Goal: Connect with others: Connect with others

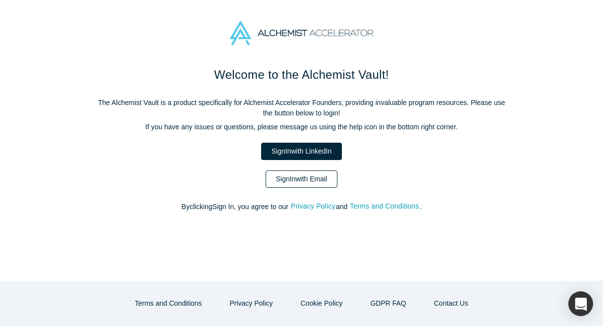
click at [306, 177] on link "Sign In with Email" at bounding box center [301, 178] width 72 height 17
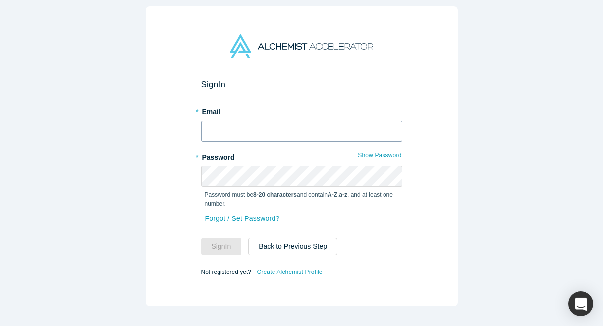
click at [291, 121] on input "text" at bounding box center [301, 131] width 201 height 21
click at [280, 130] on input "text" at bounding box center [301, 131] width 201 height 21
type input "Щ"
click at [214, 246] on button "Sign In" at bounding box center [221, 246] width 41 height 17
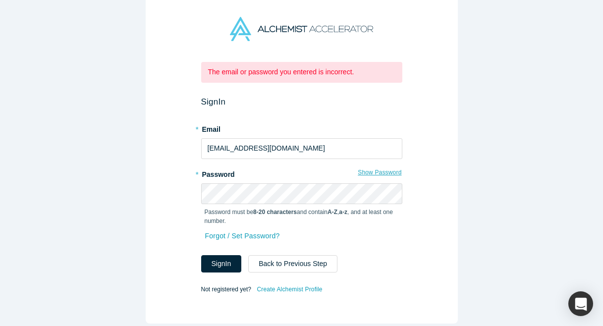
click at [373, 171] on button "Show Password" at bounding box center [379, 172] width 45 height 13
click at [275, 149] on input "[EMAIL_ADDRESS][DOMAIN_NAME]" at bounding box center [301, 148] width 201 height 21
click at [221, 263] on button "Sign In" at bounding box center [221, 263] width 41 height 17
click at [260, 149] on input "[EMAIL_ADDRESS][DOMAIN_NAME]" at bounding box center [301, 148] width 201 height 21
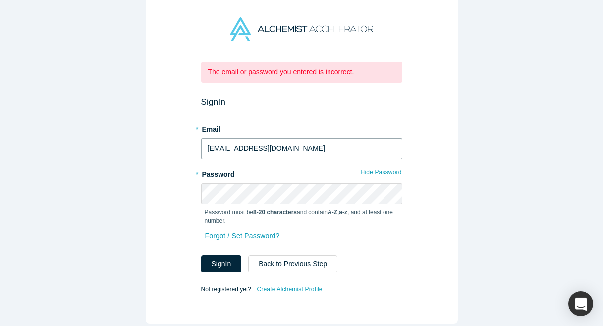
click at [260, 149] on input "[EMAIL_ADDRESS][DOMAIN_NAME]" at bounding box center [301, 148] width 201 height 21
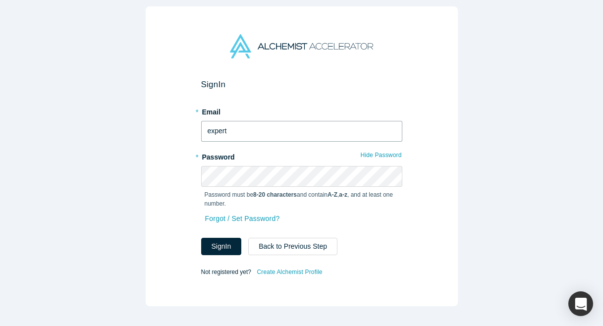
type input "[EMAIL_ADDRESS][DOMAIN_NAME]"
click at [221, 246] on button "Sign In" at bounding box center [221, 246] width 41 height 17
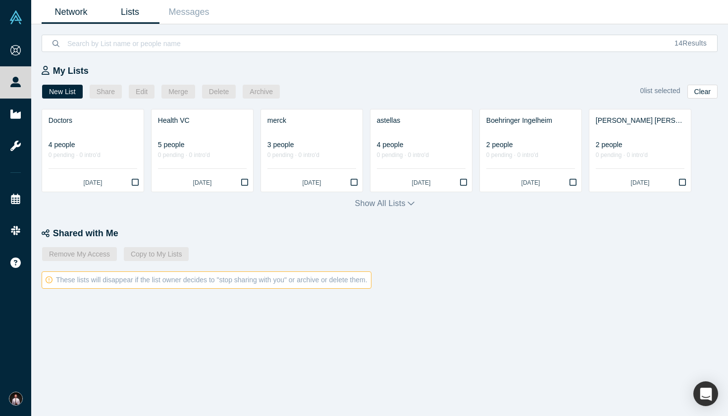
click at [67, 10] on link "Network" at bounding box center [71, 11] width 59 height 23
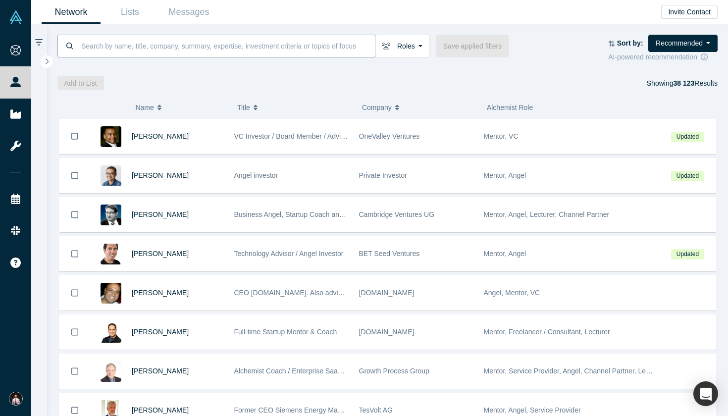
click at [214, 48] on input at bounding box center [227, 45] width 295 height 23
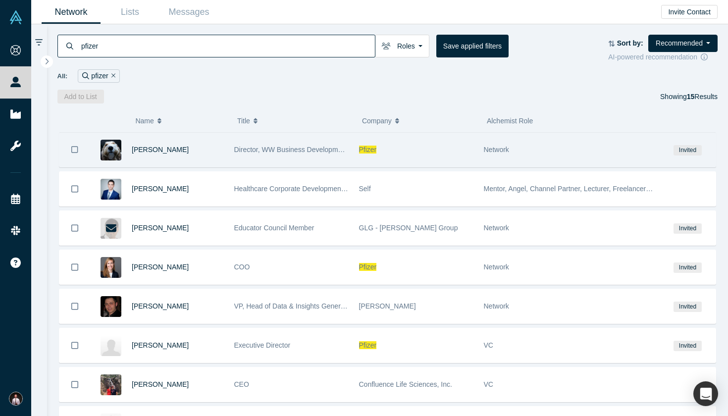
click at [190, 156] on div "[PERSON_NAME]" at bounding box center [178, 150] width 92 height 34
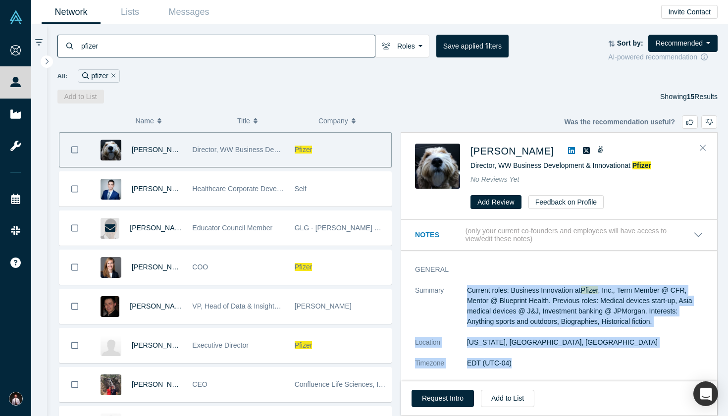
drag, startPoint x: 466, startPoint y: 293, endPoint x: 595, endPoint y: 371, distance: 150.7
click at [595, 325] on dl "Summary Current roles: Business Innovation at Pfizer , Inc., Term Member @ CFR,…" at bounding box center [559, 352] width 288 height 135
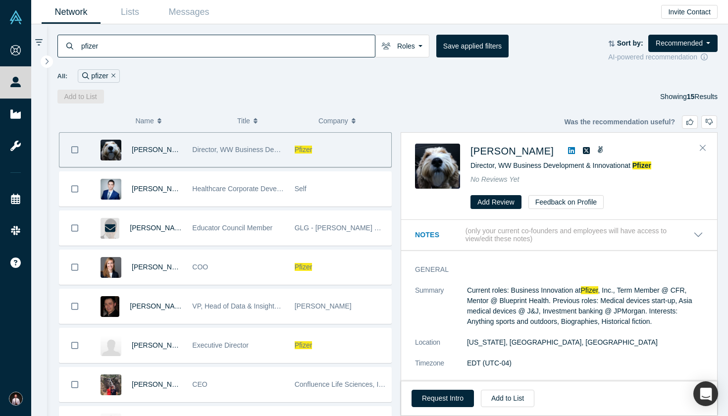
click at [568, 154] on icon at bounding box center [571, 151] width 7 height 8
click at [227, 52] on input "pfizer" at bounding box center [227, 45] width 295 height 23
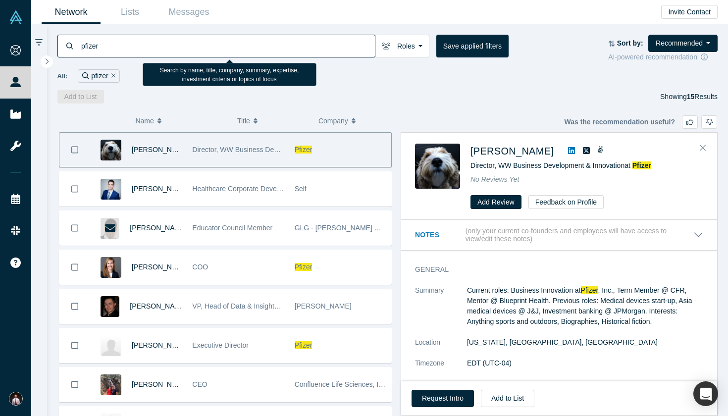
click at [227, 52] on input "pfizer" at bounding box center [227, 45] width 295 height 23
type input "m"
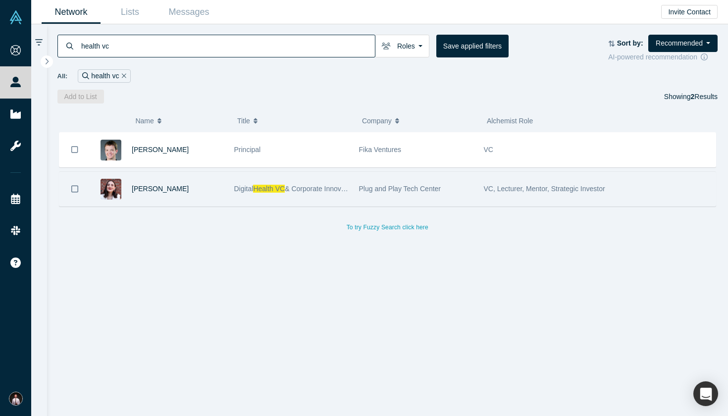
type input "health vc"
click at [205, 196] on div "[PERSON_NAME]" at bounding box center [178, 189] width 92 height 34
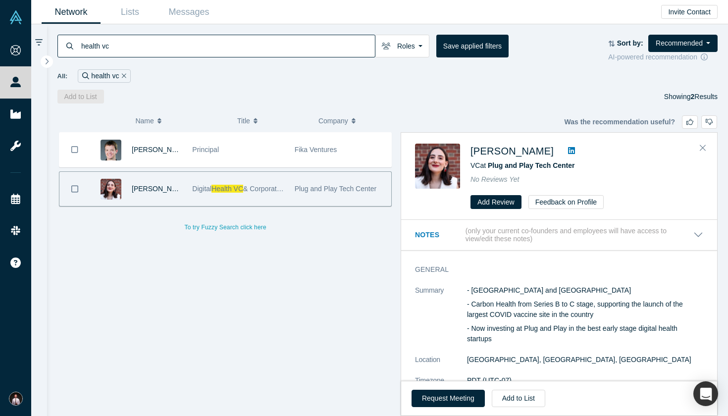
click at [568, 155] on icon at bounding box center [571, 151] width 7 height 8
click at [136, 13] on link "Lists" at bounding box center [130, 11] width 59 height 23
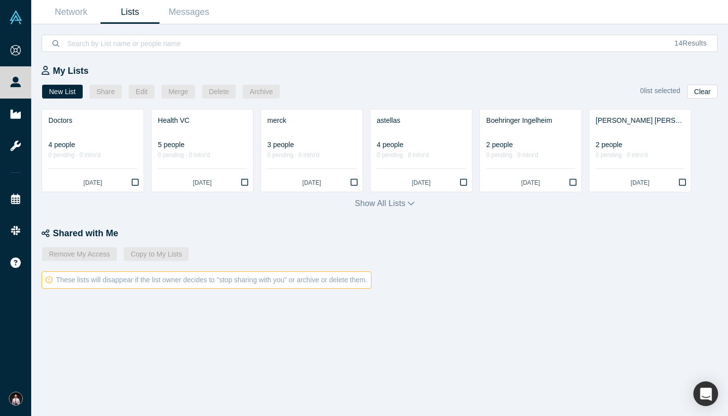
click at [381, 210] on div "My Lists New List Share Edit Merge Delete Archive 0 list selected Clear Doctors…" at bounding box center [379, 234] width 697 height 364
click at [383, 206] on button "Show all lists" at bounding box center [385, 204] width 60 height 12
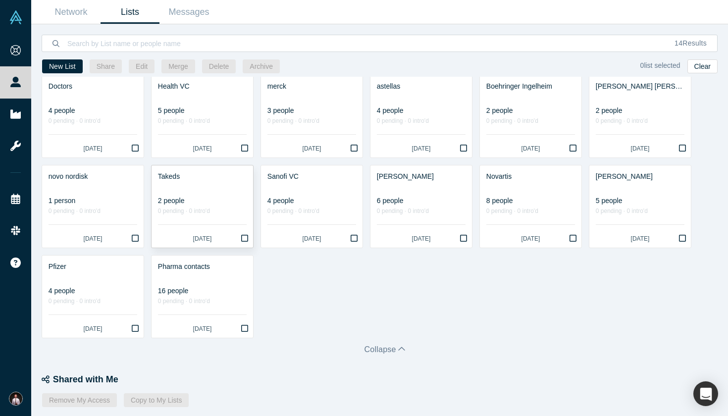
scroll to position [9, 0]
click at [205, 281] on div at bounding box center [202, 277] width 89 height 10
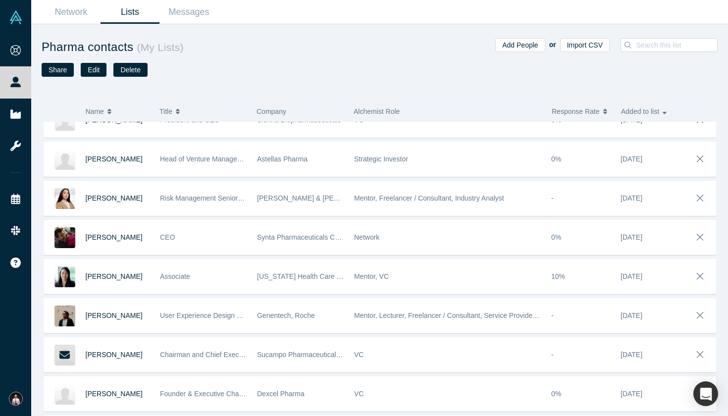
scroll to position [81, 0]
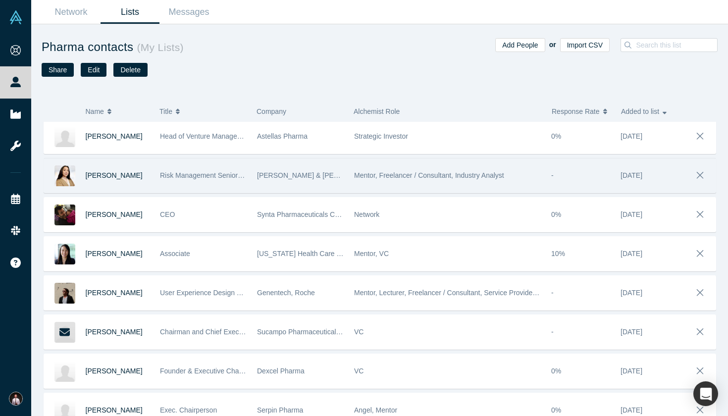
click at [62, 178] on img at bounding box center [64, 175] width 21 height 21
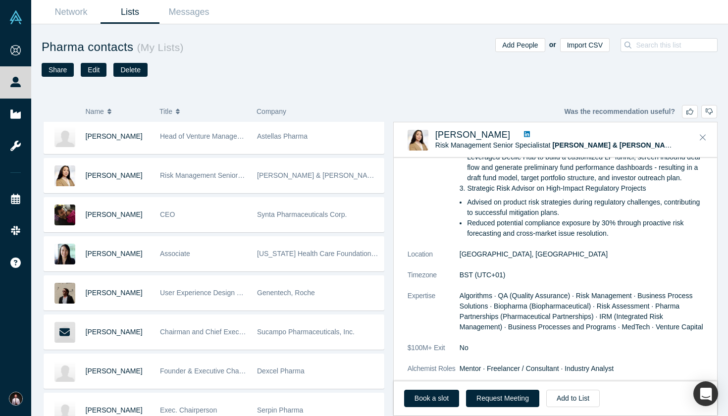
scroll to position [243, 0]
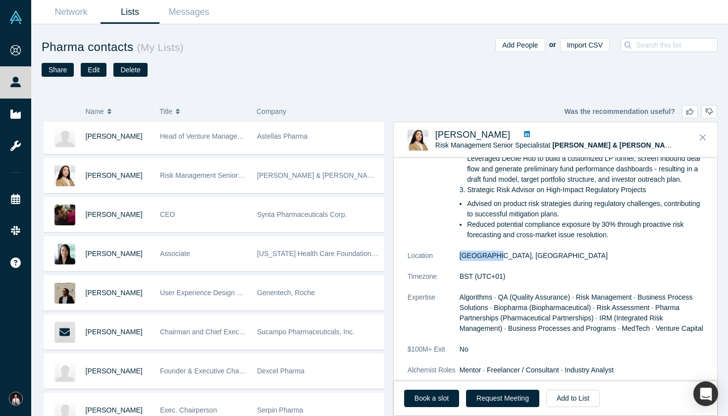
drag, startPoint x: 459, startPoint y: 249, endPoint x: 523, endPoint y: 252, distance: 64.9
click at [523, 252] on dl "Summary 1. Led Global Post-Market Risk Strategy at [PERSON_NAME] & [PERSON_NAME…" at bounding box center [556, 183] width 296 height 406
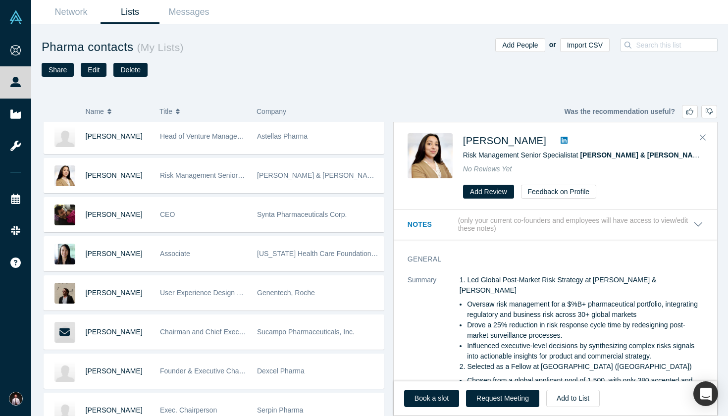
scroll to position [0, 0]
click at [386, 73] on div "Add People or Import CSV" at bounding box center [549, 66] width 338 height 56
click at [602, 136] on icon "Close" at bounding box center [703, 138] width 6 height 6
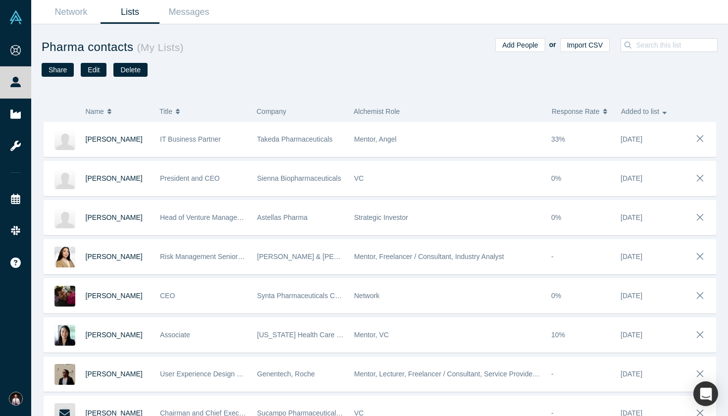
click at [130, 14] on link "Lists" at bounding box center [130, 11] width 59 height 23
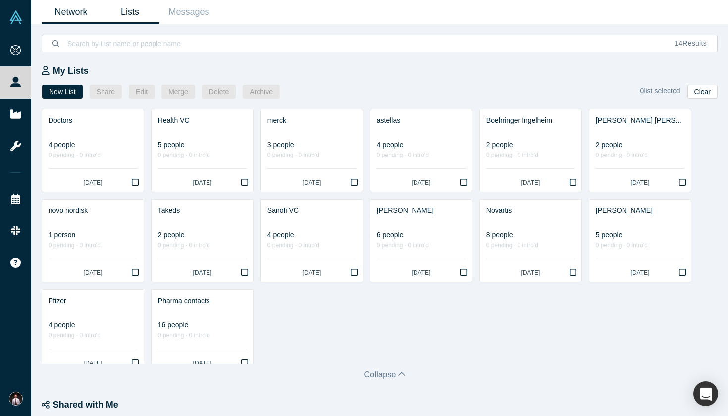
click at [69, 15] on link "Network" at bounding box center [71, 11] width 59 height 23
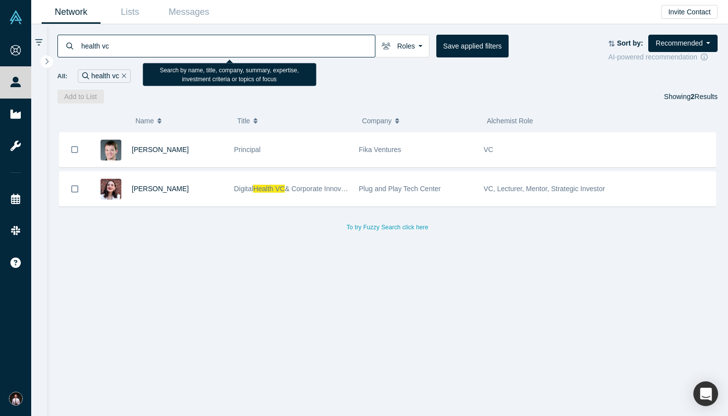
drag, startPoint x: 310, startPoint y: 42, endPoint x: 69, endPoint y: 29, distance: 241.0
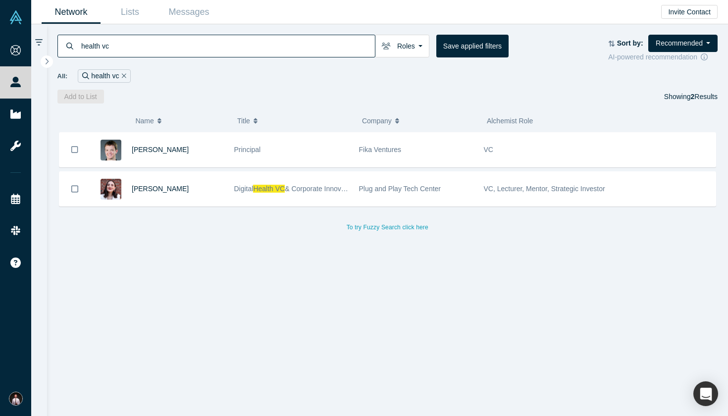
click at [69, 29] on div "health vc Roles Founders Mentors Angels VCs Corporate Innovator Service Provide…" at bounding box center [387, 63] width 681 height 79
